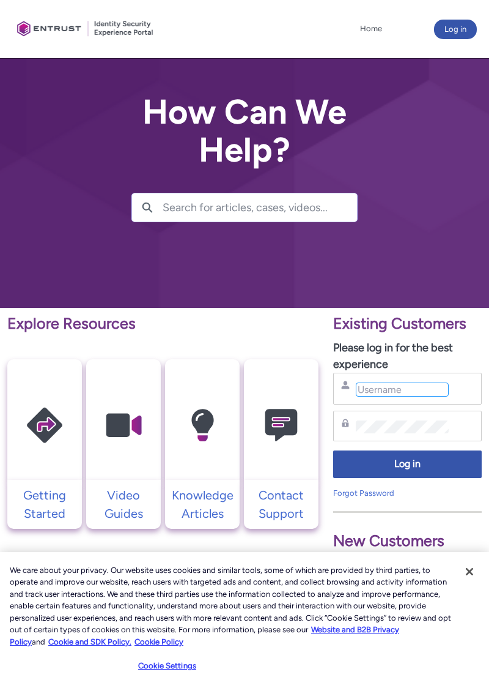
click at [446, 387] on input "Username" at bounding box center [402, 389] width 93 height 14
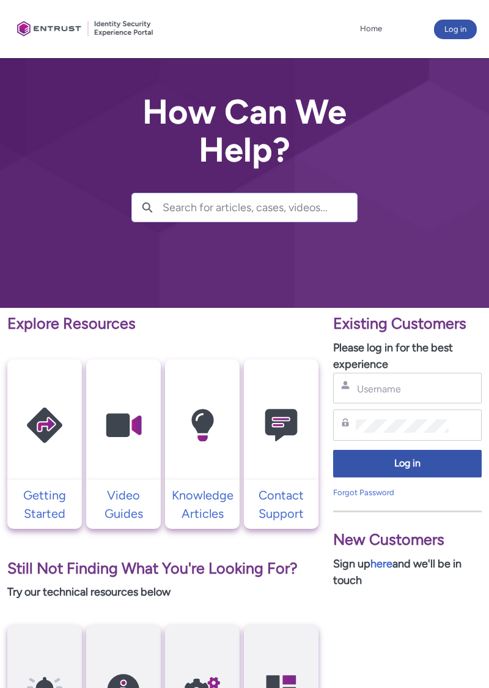
click at [0, 162] on div at bounding box center [244, 154] width 489 height 308
